Goal: Check status: Check status

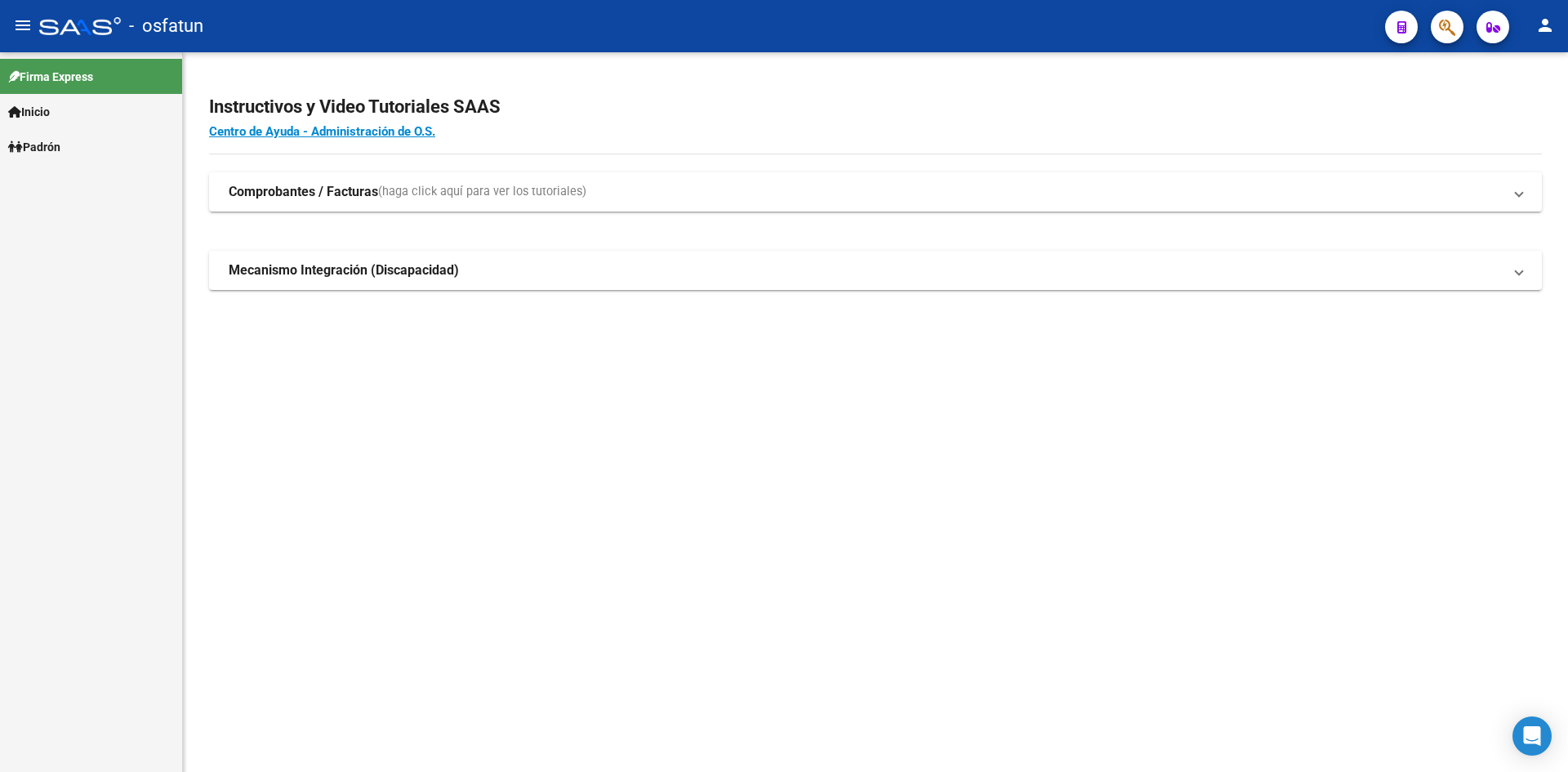
click at [83, 145] on link "Padrón" at bounding box center [91, 146] width 182 height 35
click at [82, 178] on link "Análisis Afiliado" at bounding box center [91, 181] width 182 height 35
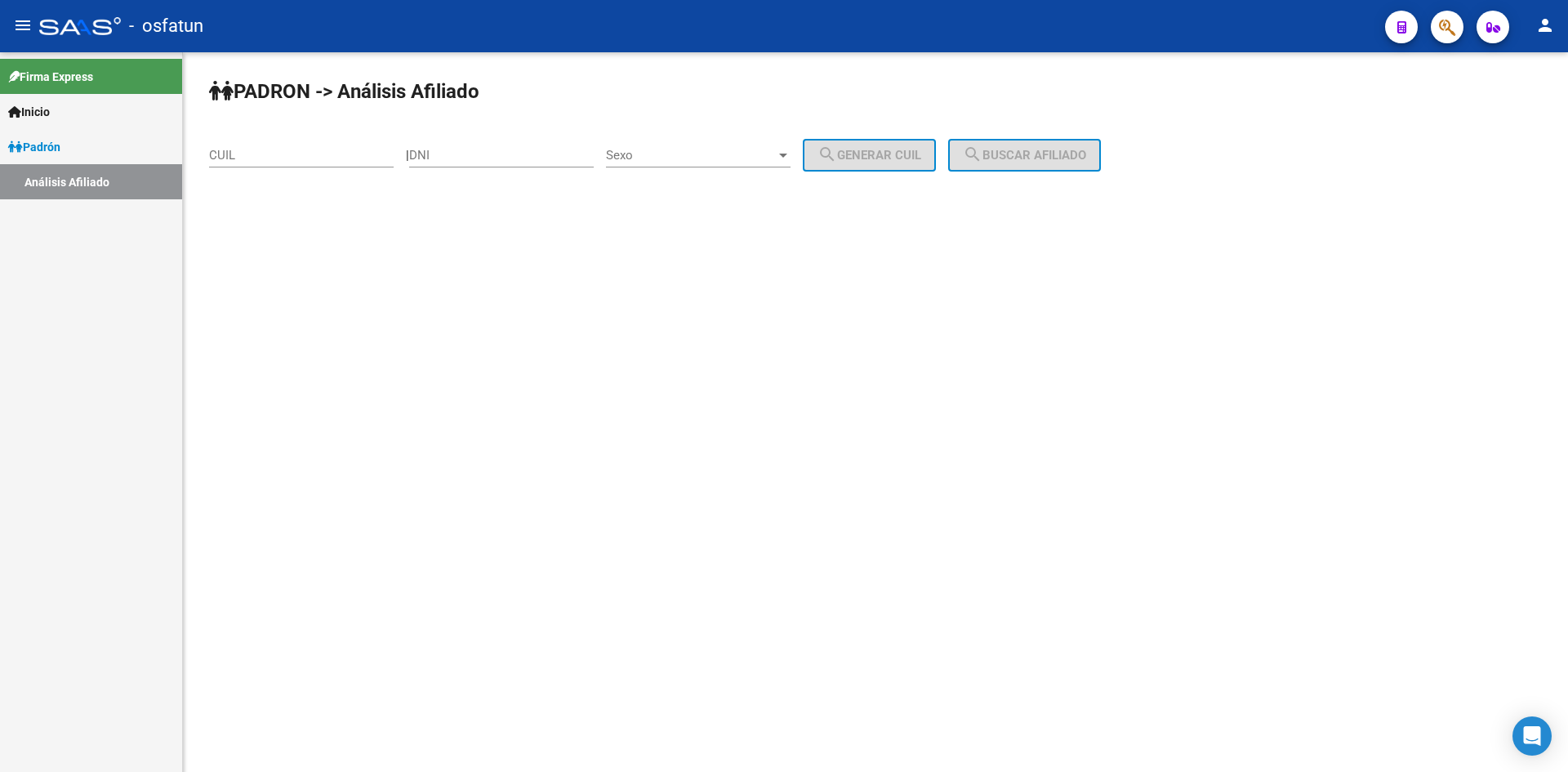
click at [455, 152] on input "DNI" at bounding box center [501, 154] width 184 height 15
paste input "29533382"
type input "29533382"
click at [652, 160] on span "Sexo" at bounding box center [691, 154] width 170 height 15
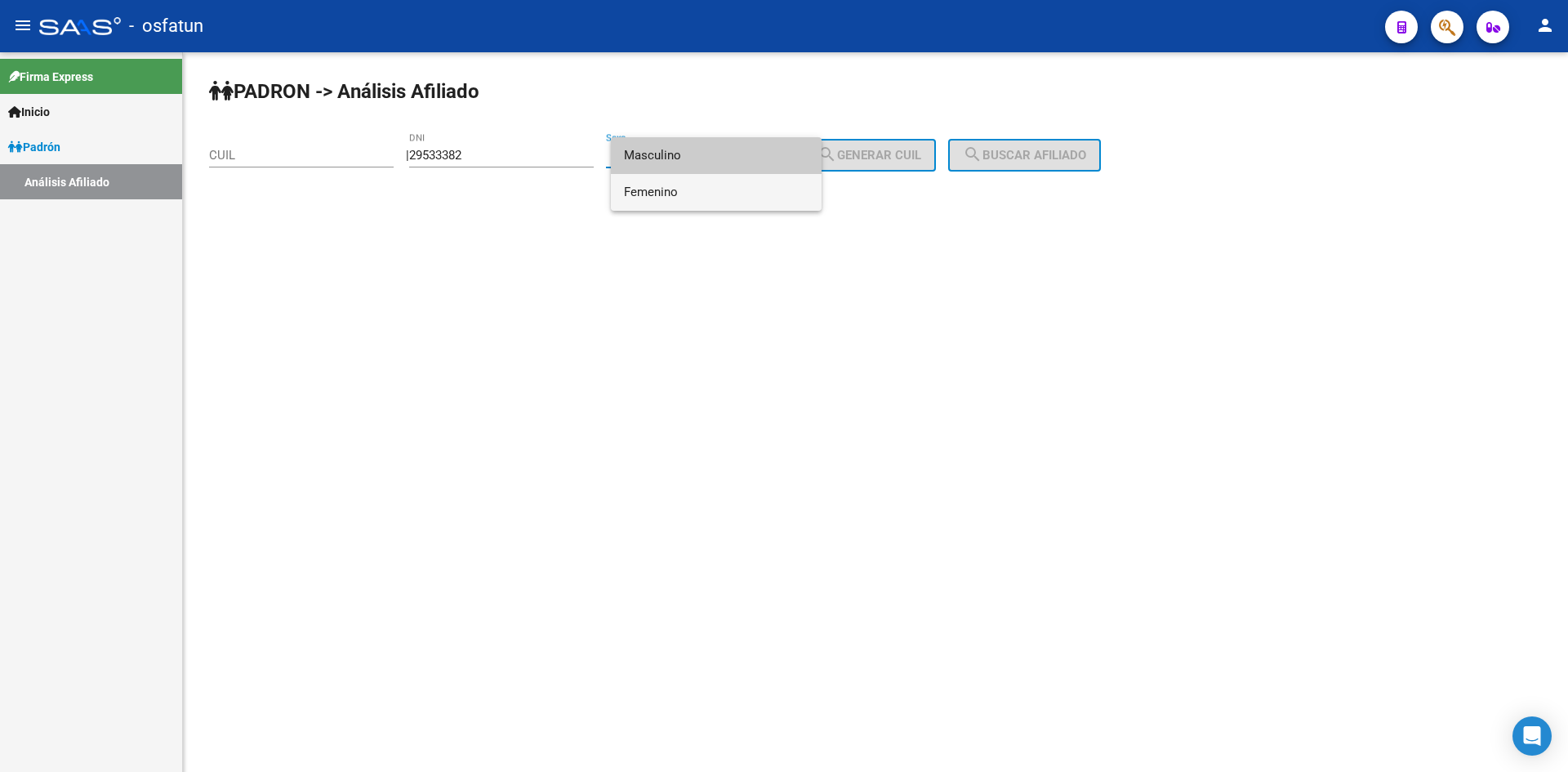
click at [668, 181] on span "Femenino" at bounding box center [716, 192] width 184 height 37
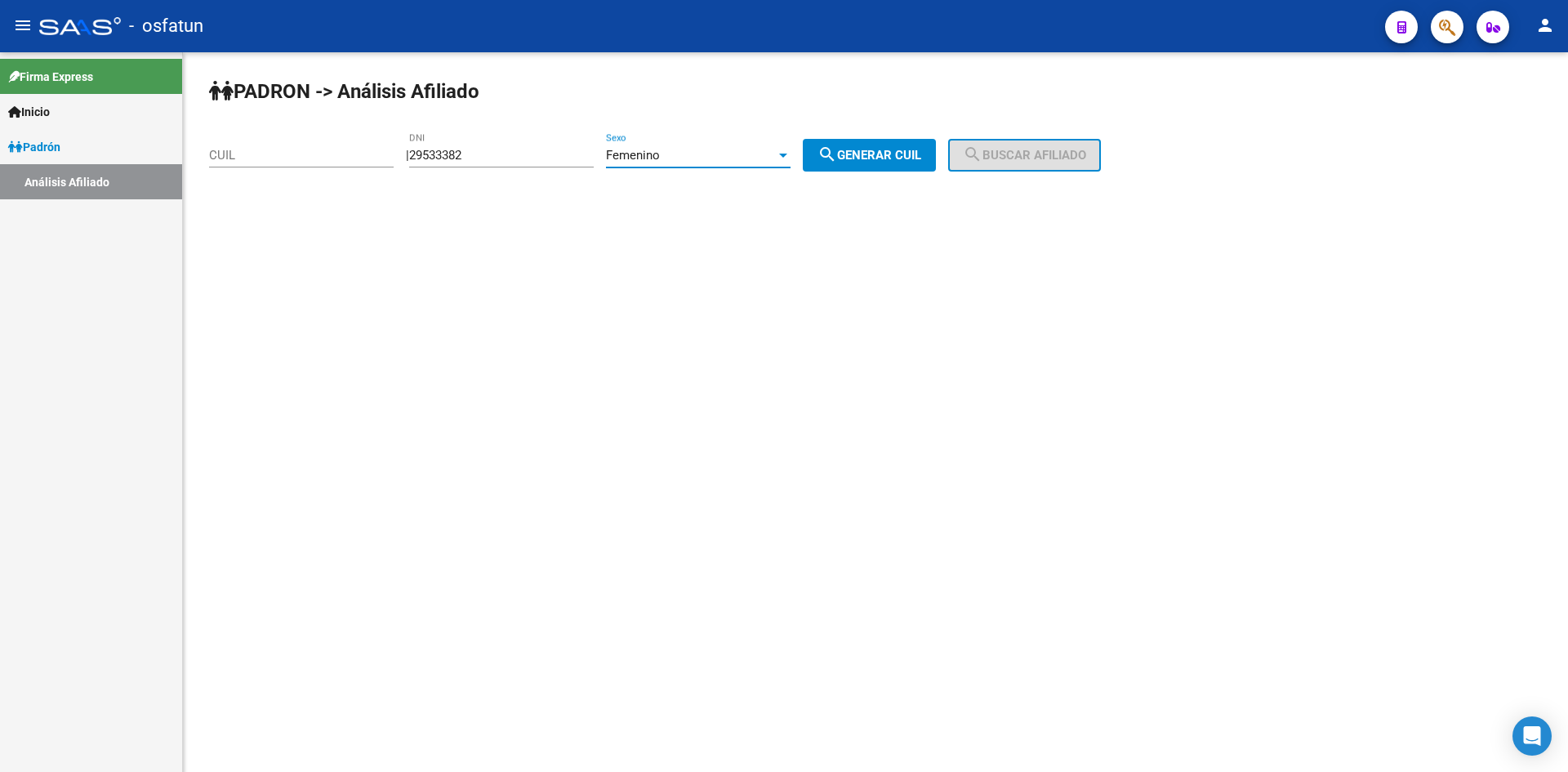
click at [914, 173] on div "PADRON -> Análisis Afiliado CUIL | 29533382 DNI Femenino Sexo search Generar CU…" at bounding box center [875, 137] width 1385 height 171
drag, startPoint x: 932, startPoint y: 160, endPoint x: 984, endPoint y: 161, distance: 52.0
click at [921, 160] on span "search Generar CUIL" at bounding box center [869, 154] width 104 height 15
type input "27-29533382-6"
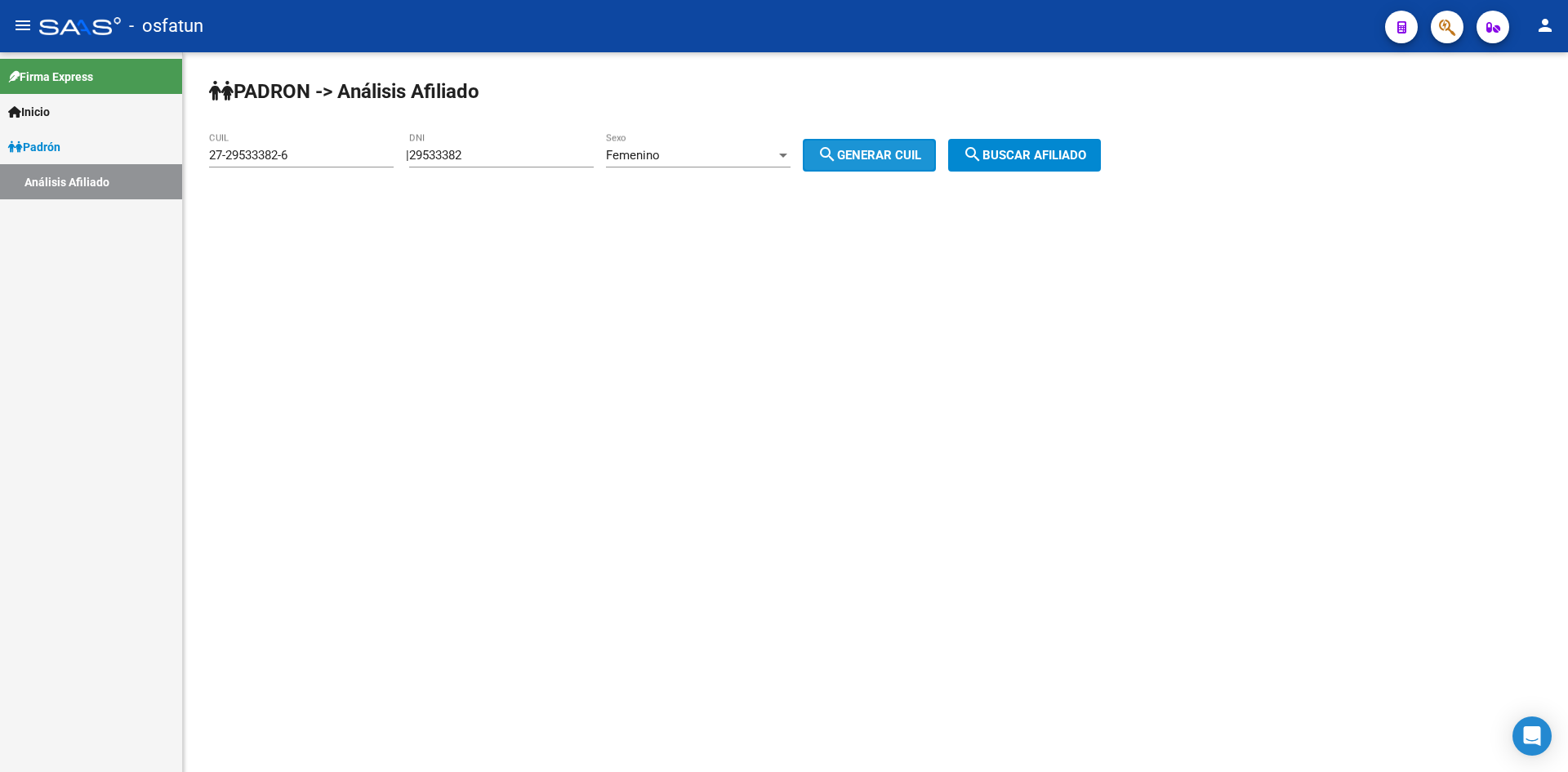
click at [983, 161] on mat-icon "search" at bounding box center [973, 154] width 20 height 20
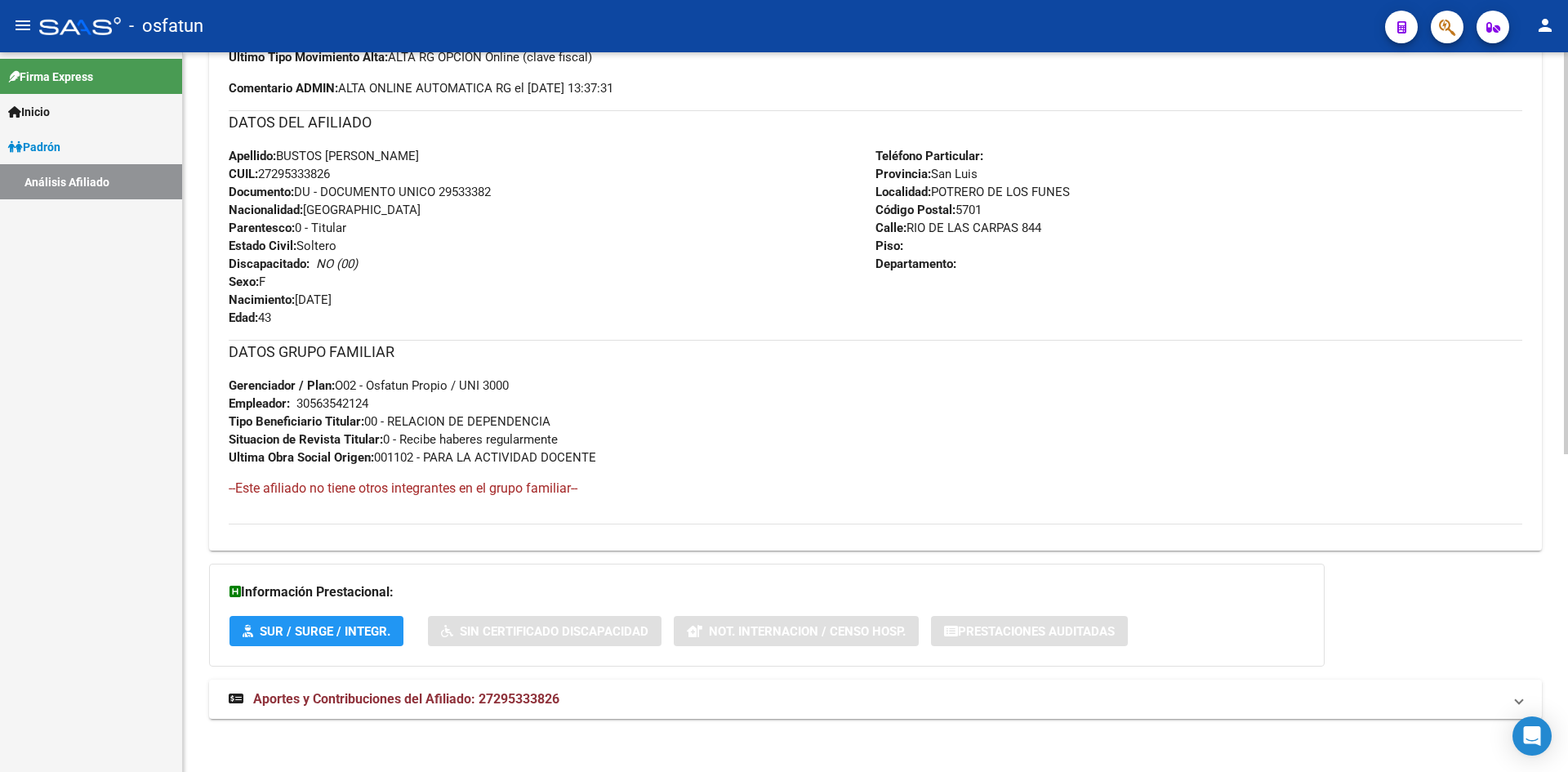
scroll to position [568, 0]
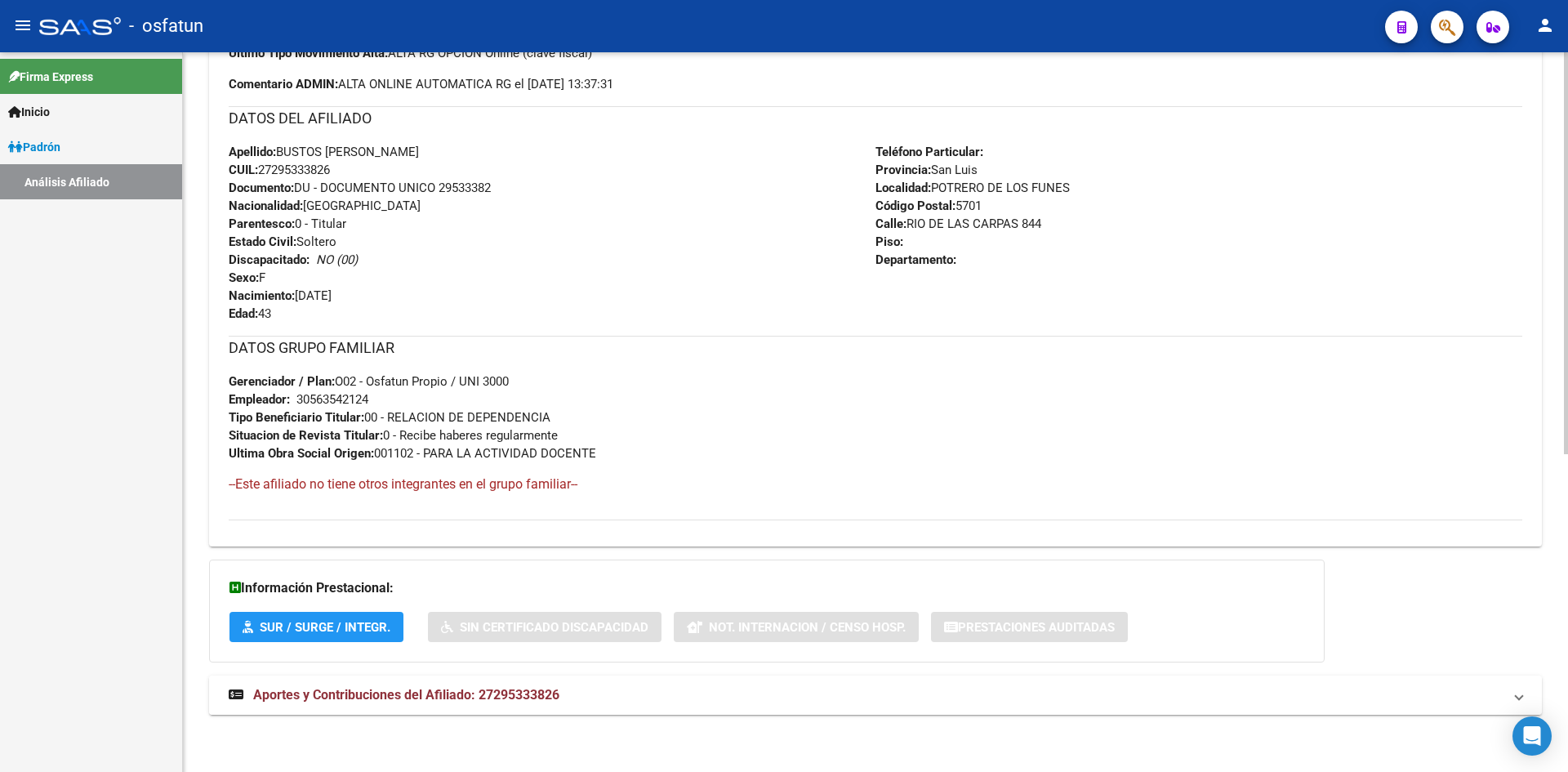
drag, startPoint x: 520, startPoint y: 705, endPoint x: 518, endPoint y: 689, distance: 16.1
click at [519, 705] on mat-expansion-panel-header "Aportes y Contribuciones del Afiliado: 27295333826" at bounding box center [875, 694] width 1333 height 39
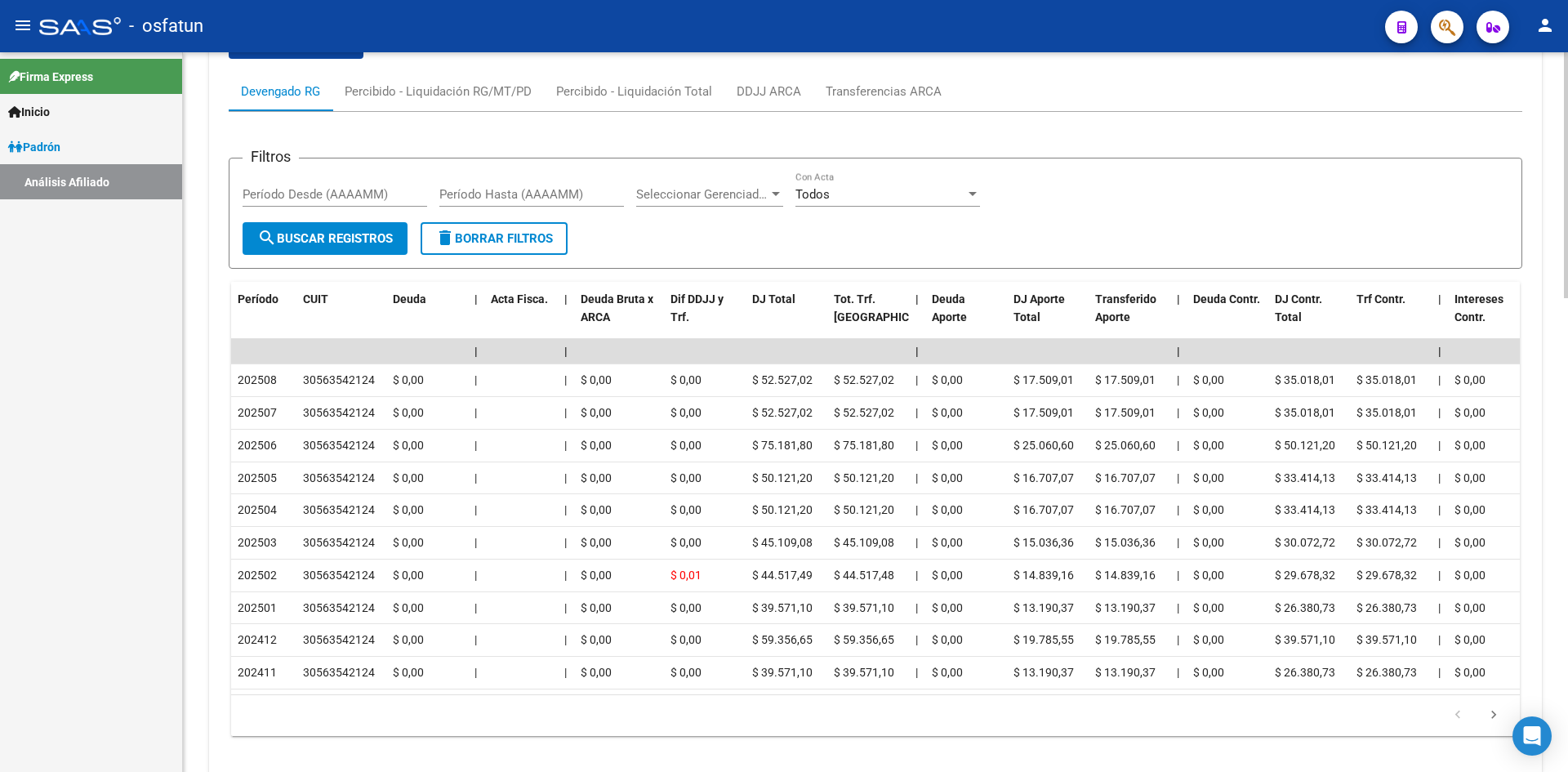
scroll to position [1223, 0]
